Goal: Communication & Community: Participate in discussion

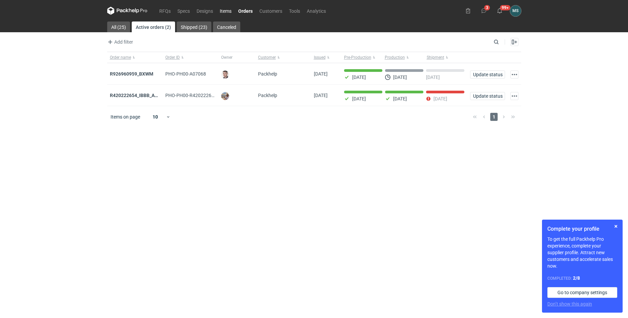
click at [225, 12] on link "Items" at bounding box center [225, 11] width 18 height 8
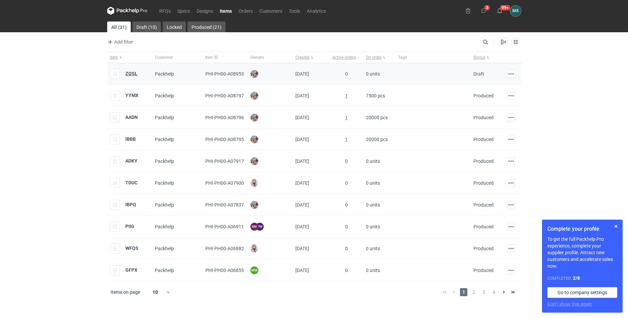
click at [132, 72] on strong "ZQSL" at bounding box center [131, 73] width 12 height 5
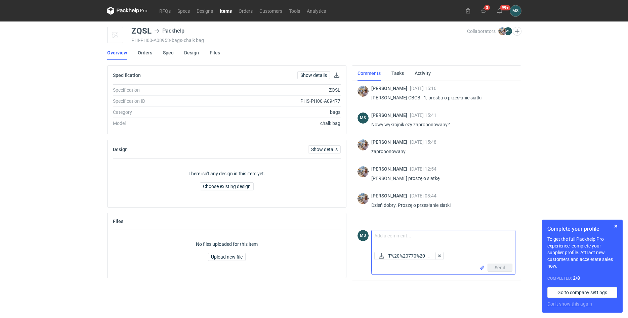
click at [431, 241] on textarea "Comment message" at bounding box center [443, 239] width 143 height 19
type textarea "Dzień dobry, w załączniku dostępny pożądany plik"
